Goal: Task Accomplishment & Management: Use online tool/utility

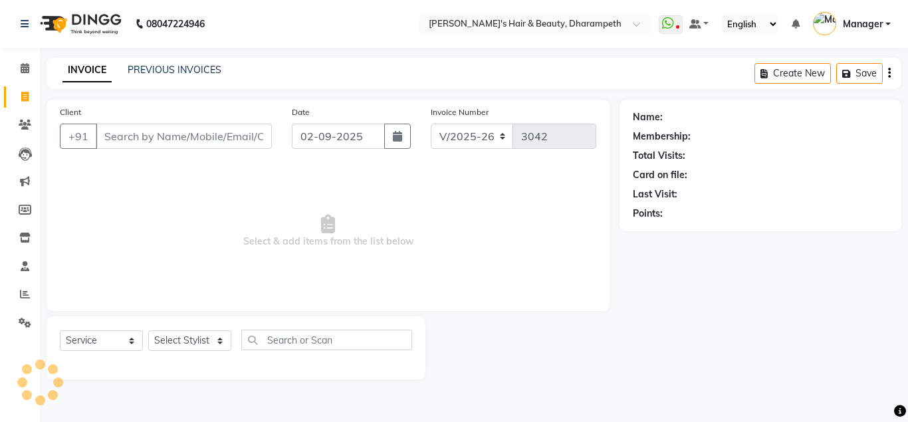
select select "4860"
select select "service"
click at [170, 72] on link "PREVIOUS INVOICES" at bounding box center [175, 70] width 94 height 12
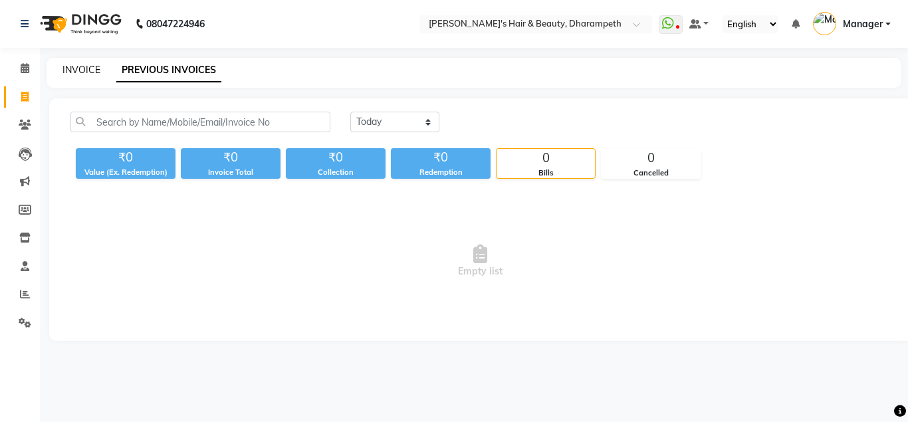
click at [84, 70] on link "INVOICE" at bounding box center [81, 70] width 38 height 12
select select "4860"
select select "service"
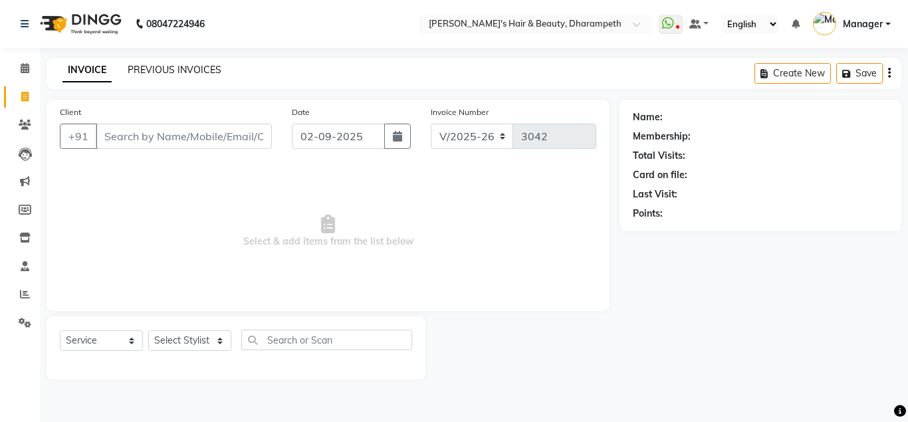
click at [149, 73] on link "PREVIOUS INVOICES" at bounding box center [175, 70] width 94 height 12
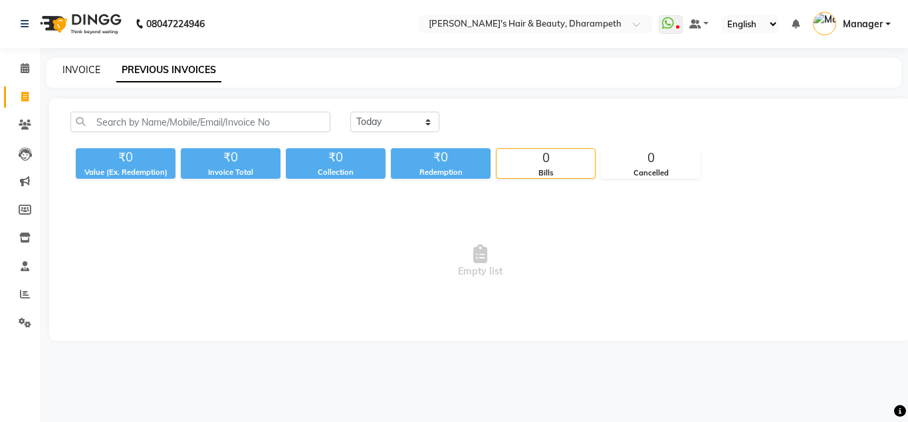
click at [81, 71] on link "INVOICE" at bounding box center [81, 70] width 38 height 12
select select "4860"
select select "service"
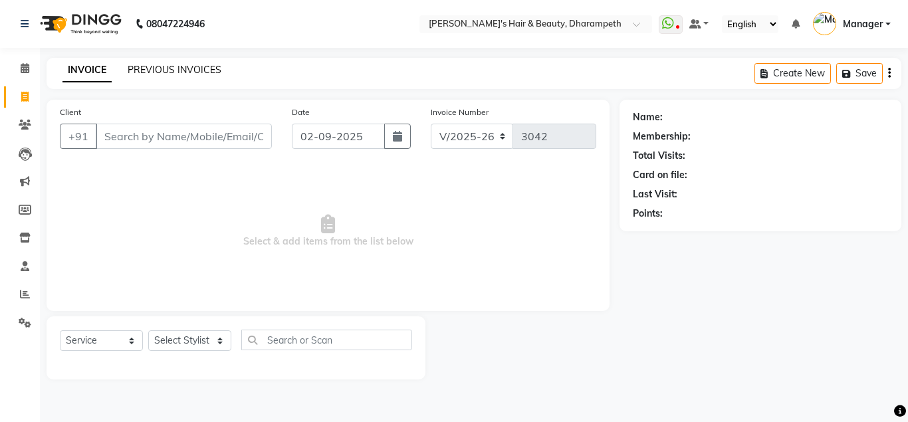
click at [151, 69] on link "PREVIOUS INVOICES" at bounding box center [175, 70] width 94 height 12
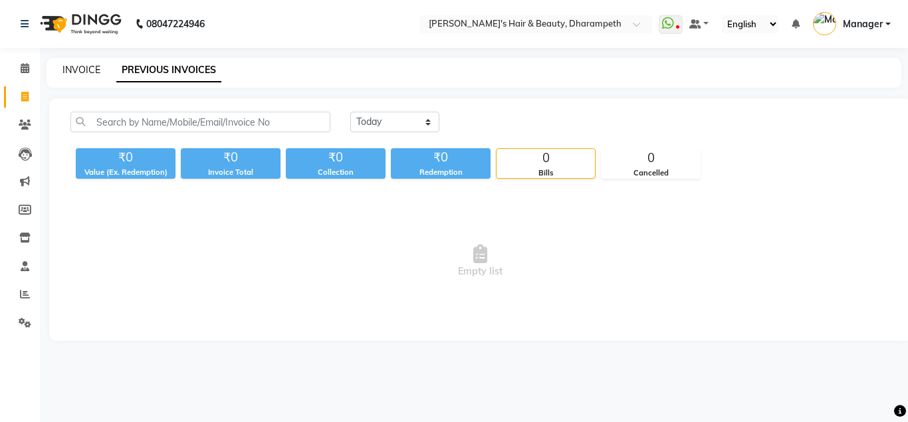
click at [84, 72] on link "INVOICE" at bounding box center [81, 70] width 38 height 12
select select "4860"
select select "service"
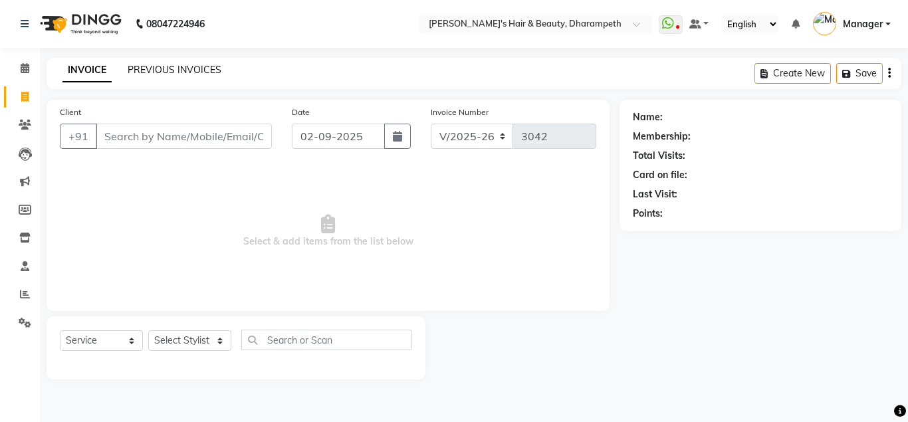
click at [187, 67] on link "PREVIOUS INVOICES" at bounding box center [175, 70] width 94 height 12
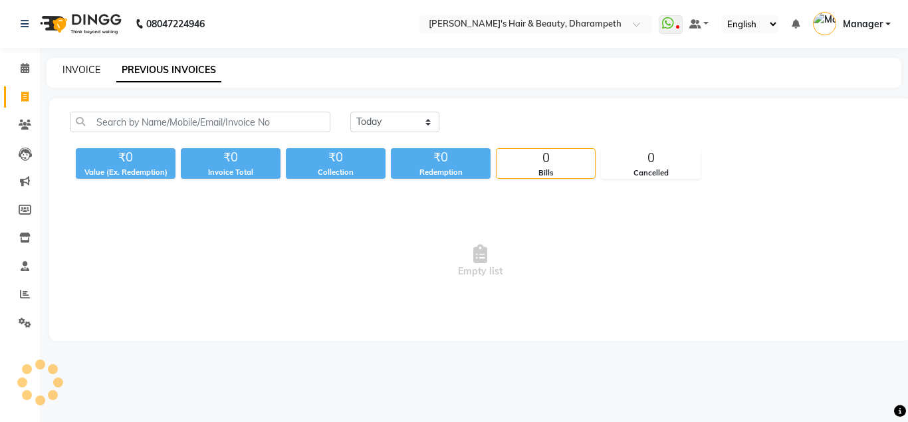
click at [88, 69] on link "INVOICE" at bounding box center [81, 70] width 38 height 12
select select "service"
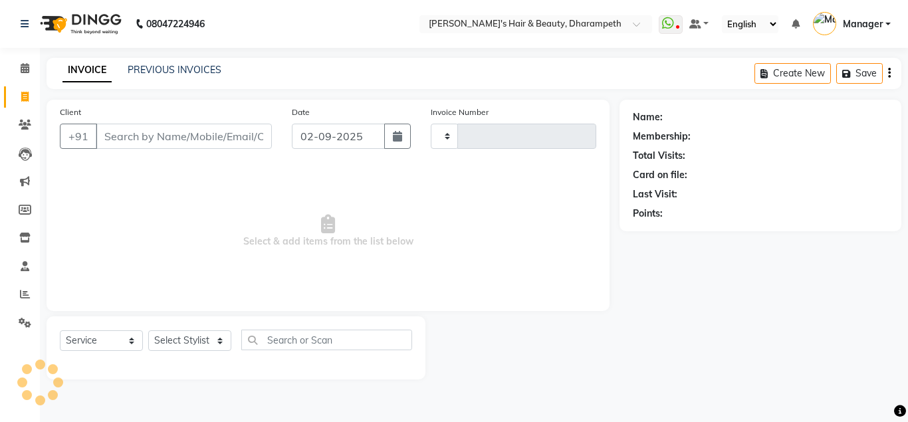
type input "3042"
select select "4860"
